Goal: Task Accomplishment & Management: Use online tool/utility

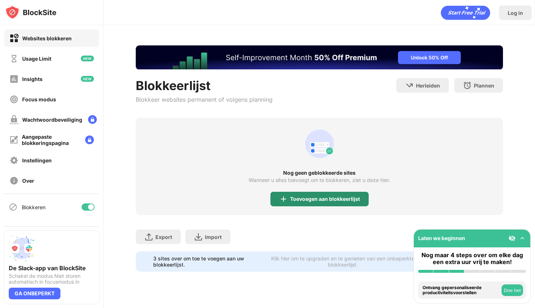
click at [305, 204] on div "Toevoegen aan blokkeerlijst" at bounding box center [319, 199] width 98 height 15
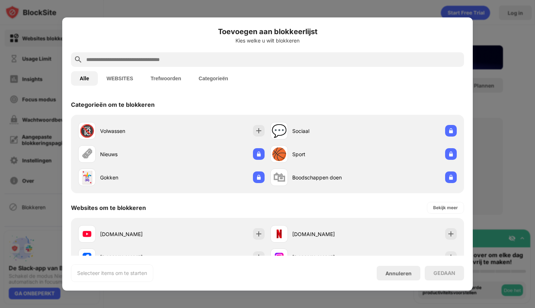
click at [254, 64] on div at bounding box center [267, 59] width 393 height 15
click at [255, 61] on input "text" at bounding box center [272, 59] width 375 height 9
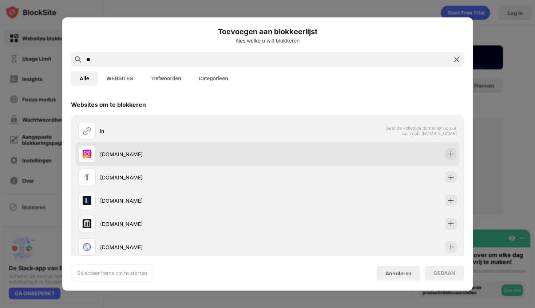
type input "**"
click at [228, 149] on div "[DOMAIN_NAME]" at bounding box center [172, 153] width 189 height 17
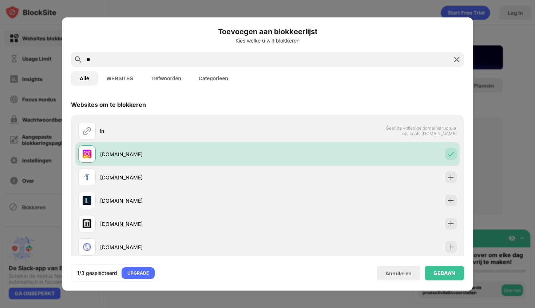
click at [455, 282] on div "Toevoegen aan blokkeerlijst Kies welke u wilt blokkeren ** Alle WEBSITES Trefwo…" at bounding box center [267, 153] width 410 height 273
click at [454, 279] on div "GEDAAN" at bounding box center [443, 273] width 39 height 15
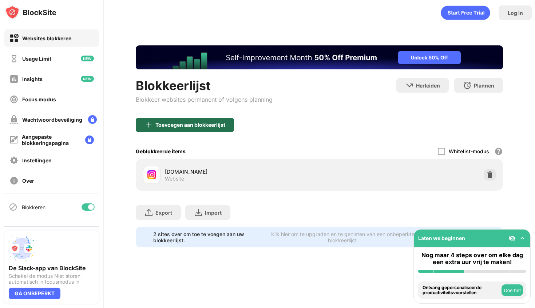
click at [192, 124] on div "Toevoegen aan blokkeerlijst" at bounding box center [190, 125] width 70 height 6
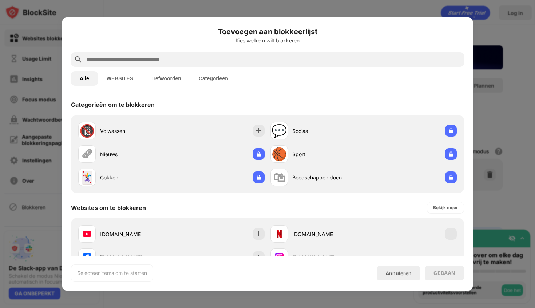
click at [210, 58] on input "text" at bounding box center [272, 59] width 375 height 9
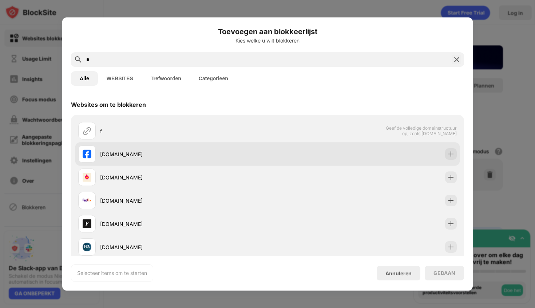
type input "*"
click at [160, 159] on div "[DOMAIN_NAME]" at bounding box center [172, 153] width 189 height 17
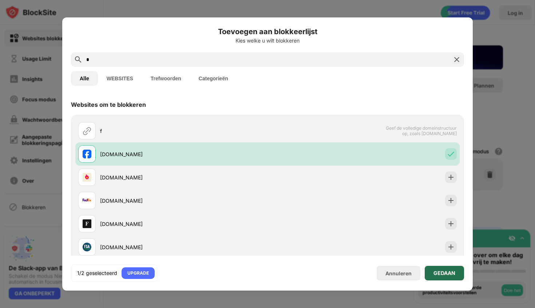
click at [440, 267] on div "GEDAAN" at bounding box center [443, 273] width 39 height 15
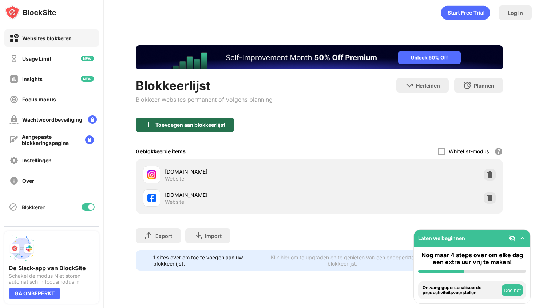
click at [209, 130] on div "Toevoegen aan blokkeerlijst" at bounding box center [185, 125] width 98 height 15
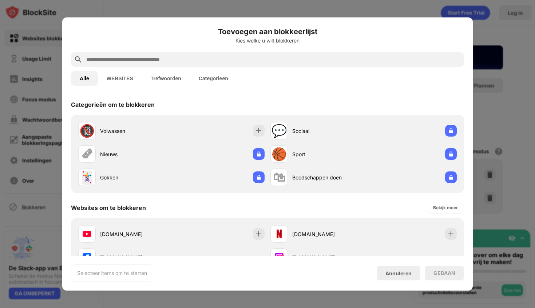
click at [134, 61] on input "text" at bounding box center [272, 59] width 375 height 9
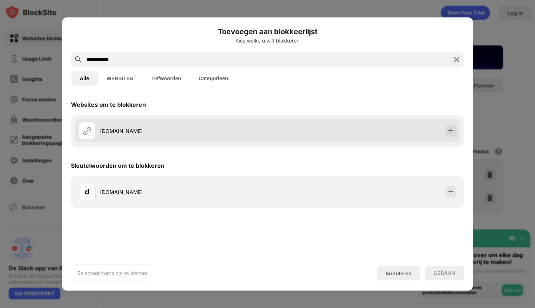
type input "**********"
click at [176, 122] on div "[DOMAIN_NAME]" at bounding box center [172, 130] width 189 height 17
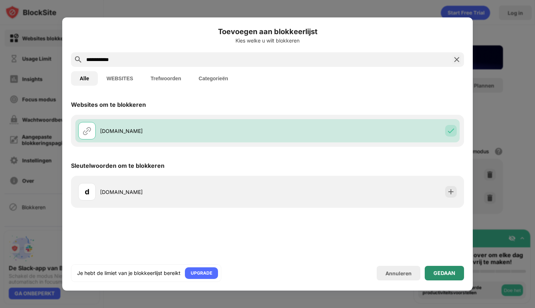
click at [457, 278] on div "GEDAAN" at bounding box center [443, 273] width 39 height 15
